Goal: Task Accomplishment & Management: Manage account settings

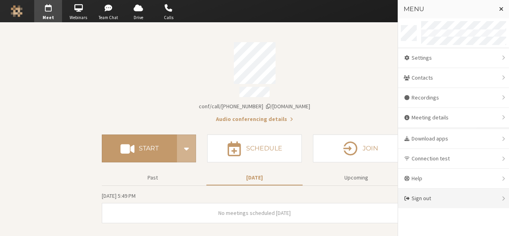
click at [416, 198] on div "Sign out" at bounding box center [453, 197] width 111 height 19
